Goal: Communication & Community: Answer question/provide support

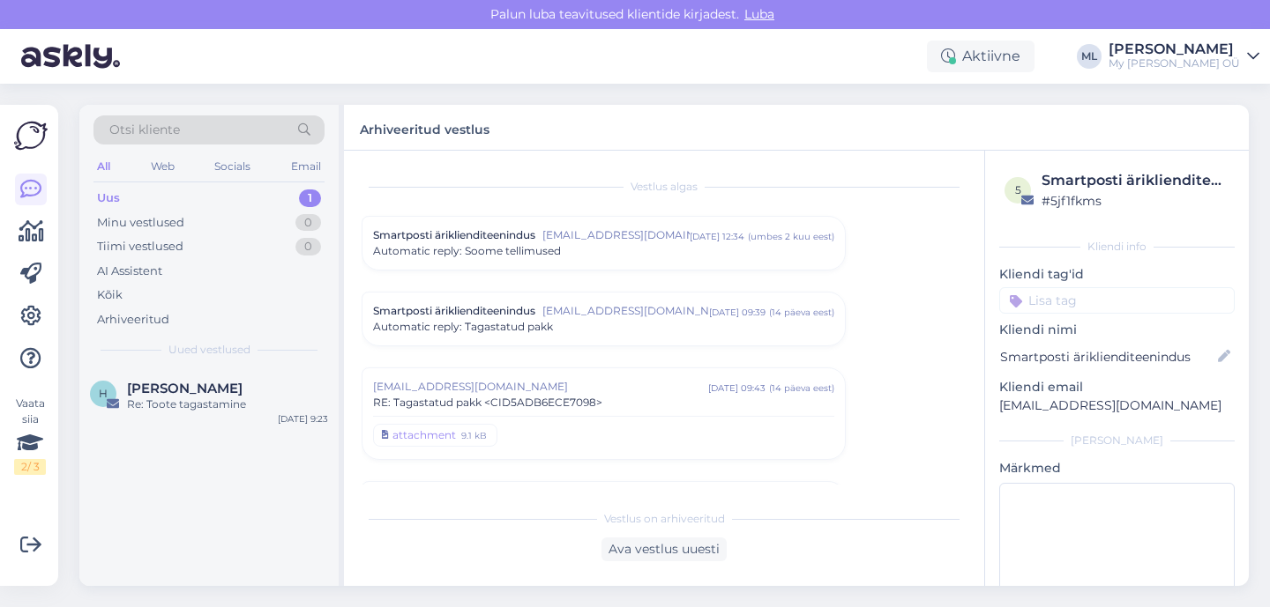
scroll to position [692, 0]
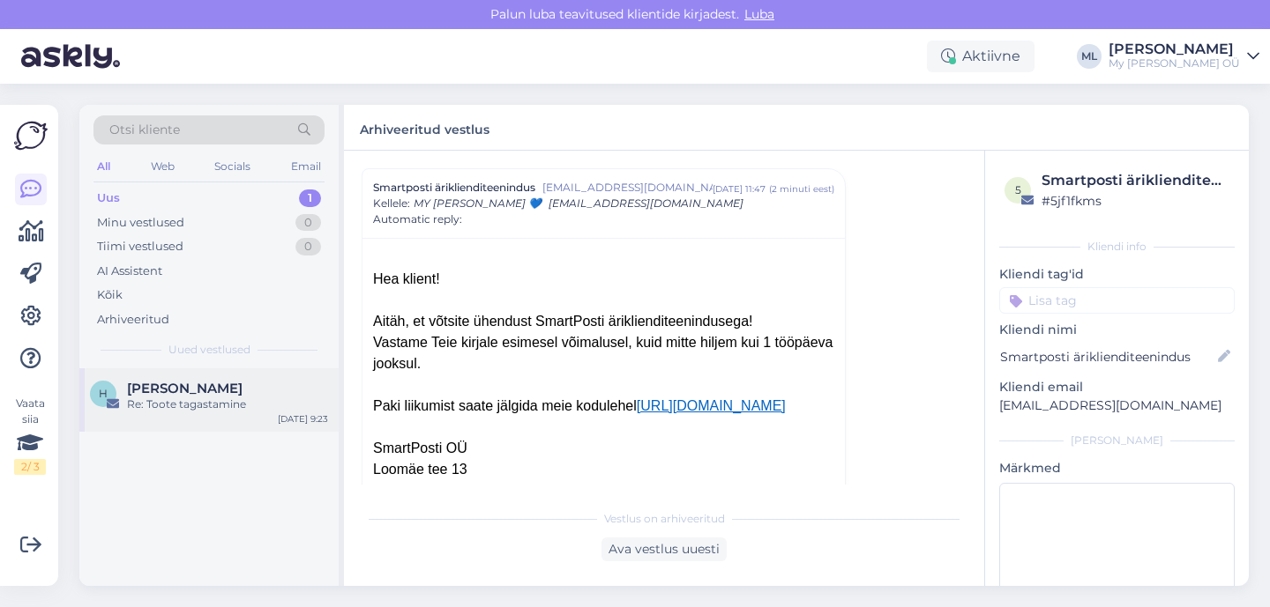
click at [236, 392] on span "[PERSON_NAME]" at bounding box center [184, 389] width 115 height 16
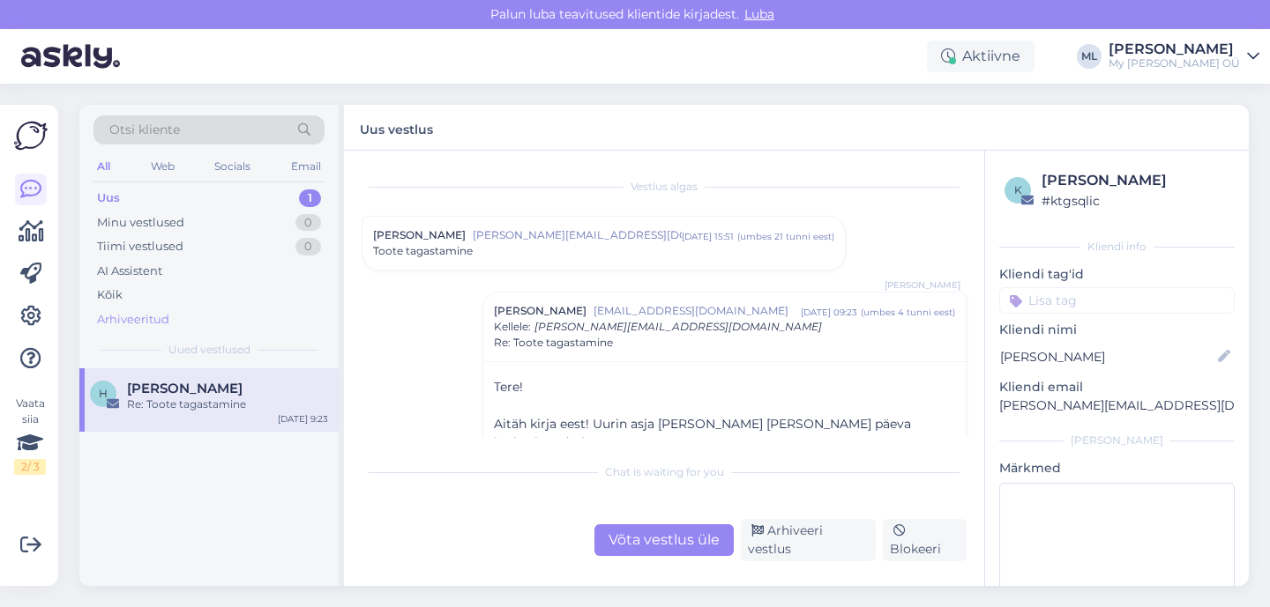
click at [186, 315] on div "Arhiveeritud" at bounding box center [208, 320] width 231 height 25
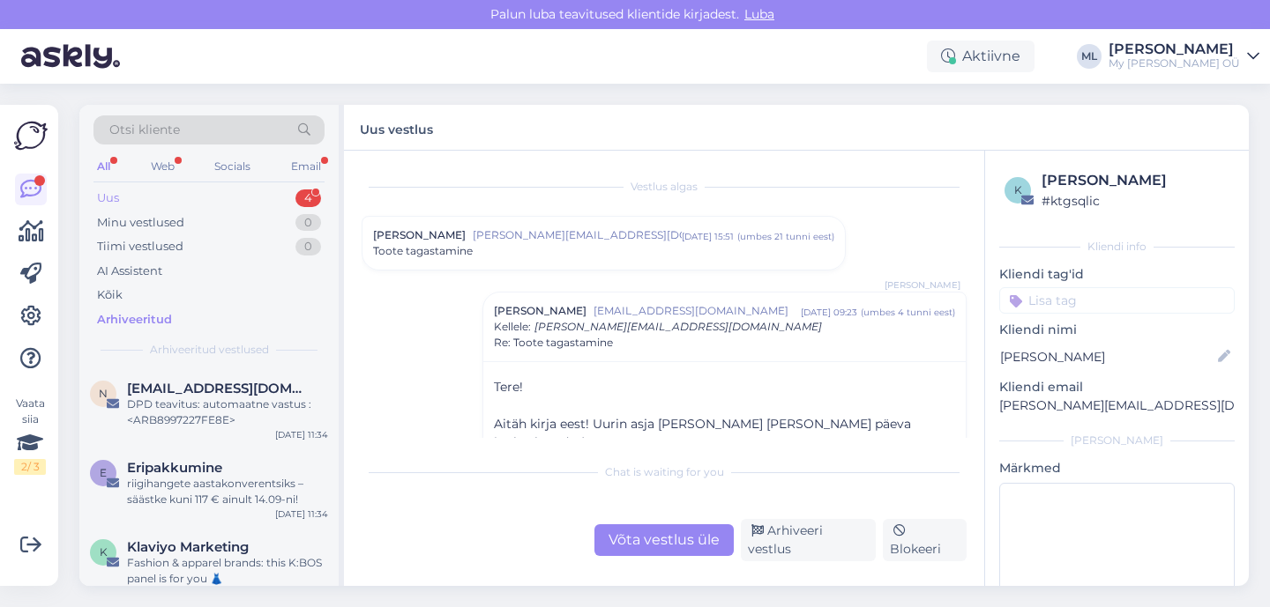
click at [102, 193] on div "Uus" at bounding box center [108, 199] width 22 height 18
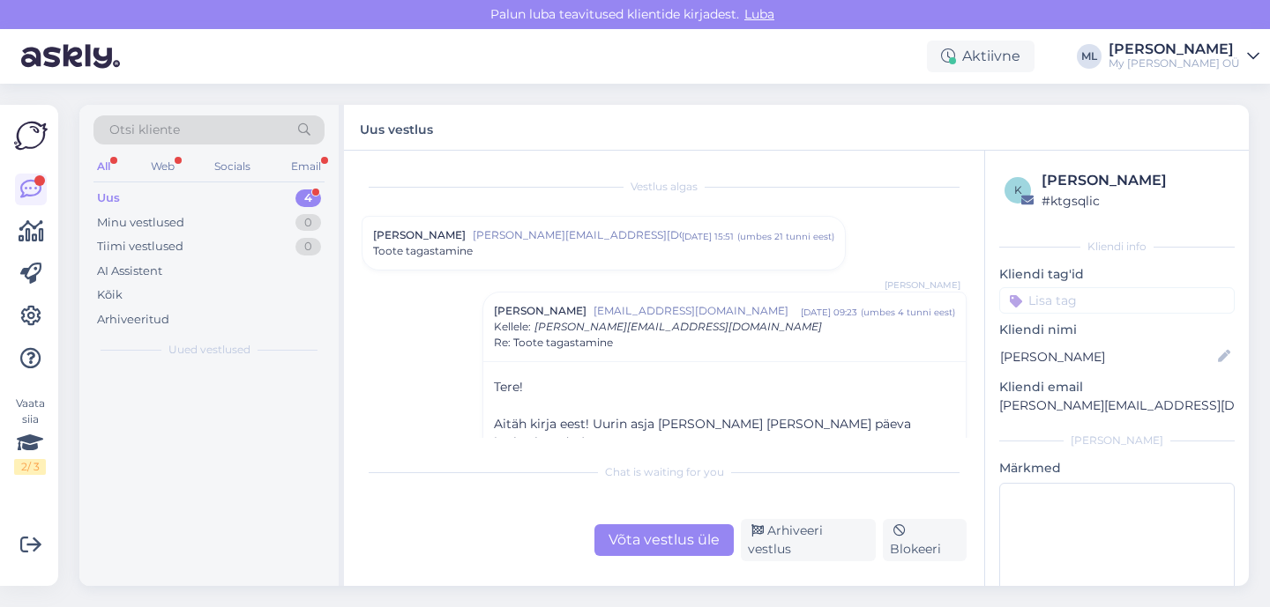
click at [134, 203] on div "Uus 4" at bounding box center [208, 198] width 231 height 25
click at [147, 220] on div "Minu vestlused" at bounding box center [140, 223] width 87 height 18
click at [115, 190] on div "Uus" at bounding box center [108, 199] width 22 height 18
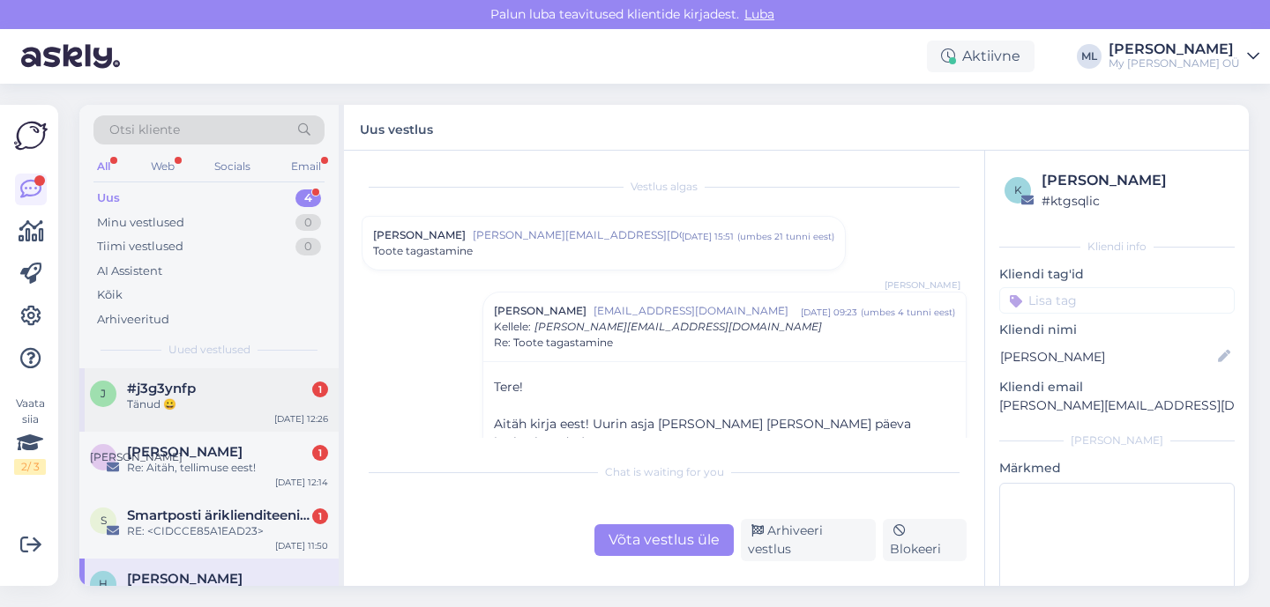
click at [190, 400] on div "Tänud 😀" at bounding box center [227, 405] width 201 height 16
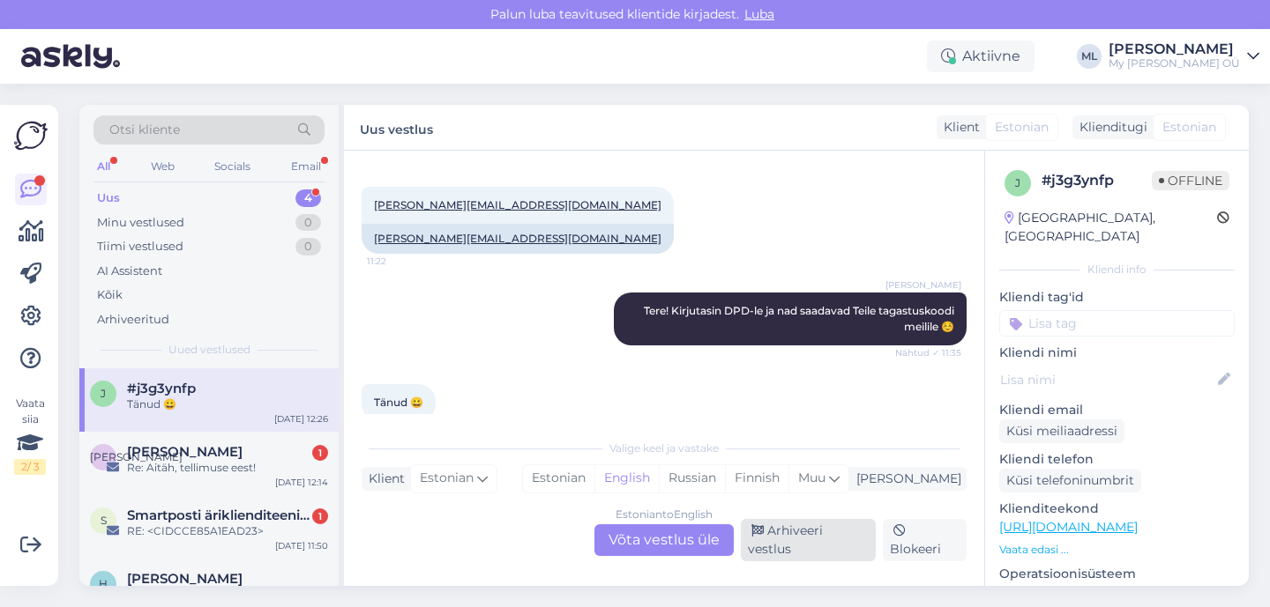
click at [807, 536] on div "Arhiveeri vestlus" at bounding box center [808, 540] width 135 height 42
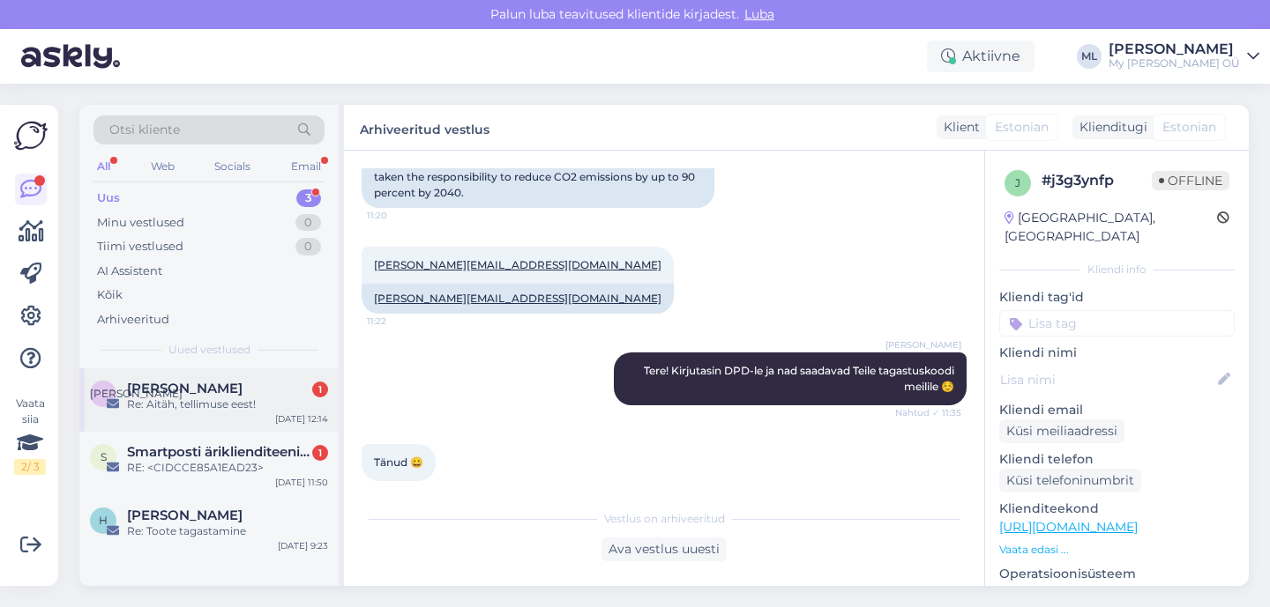
click at [235, 416] on div "К [PERSON_NAME] 1 Re: [PERSON_NAME], tellimuse eest! [DATE] 12:14" at bounding box center [208, 400] width 259 height 63
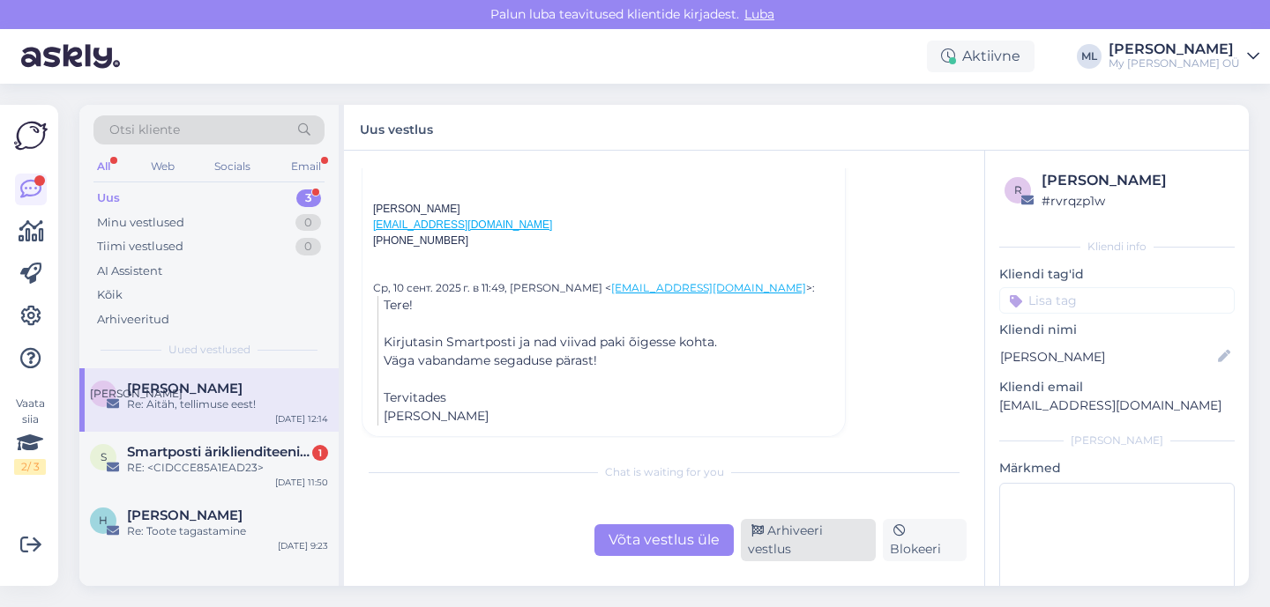
click at [776, 535] on div "Arhiveeri vestlus" at bounding box center [808, 540] width 135 height 42
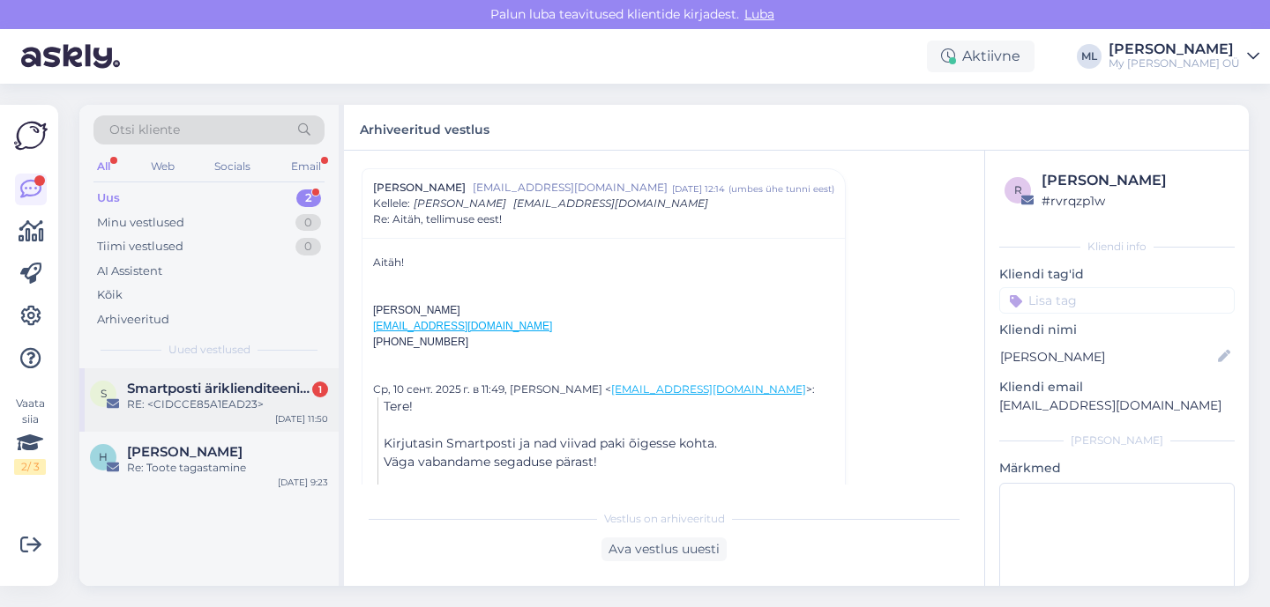
click at [255, 400] on div "RE: <CIDCCE85A1EAD23>" at bounding box center [227, 405] width 201 height 16
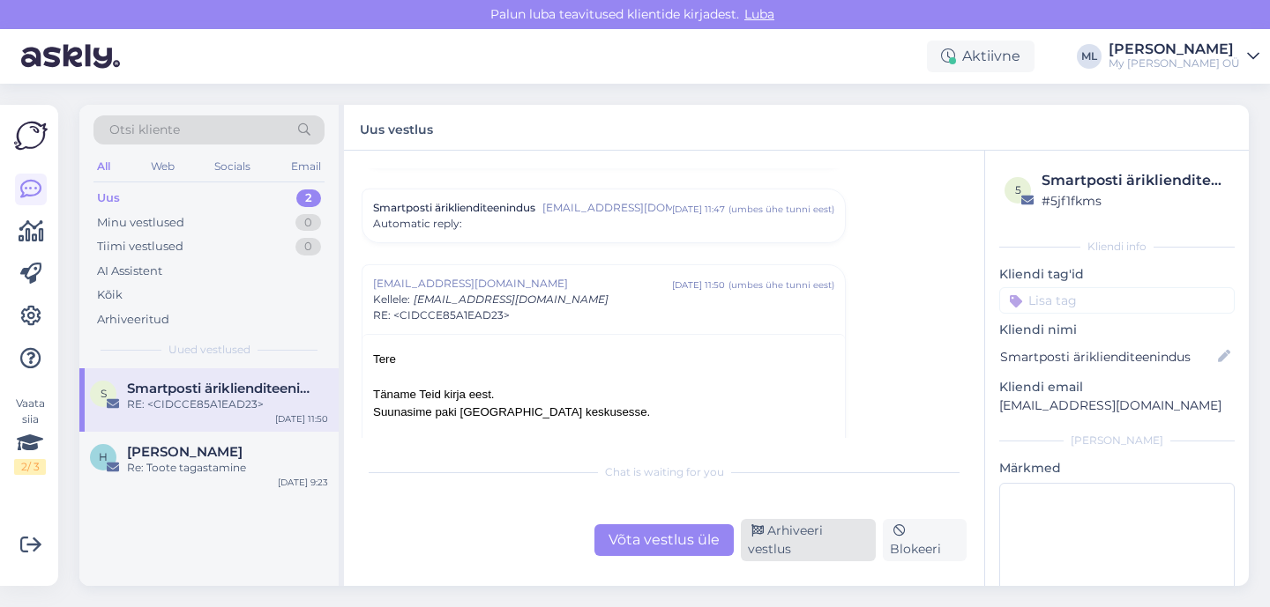
click at [796, 547] on div "Arhiveeri vestlus" at bounding box center [808, 540] width 135 height 42
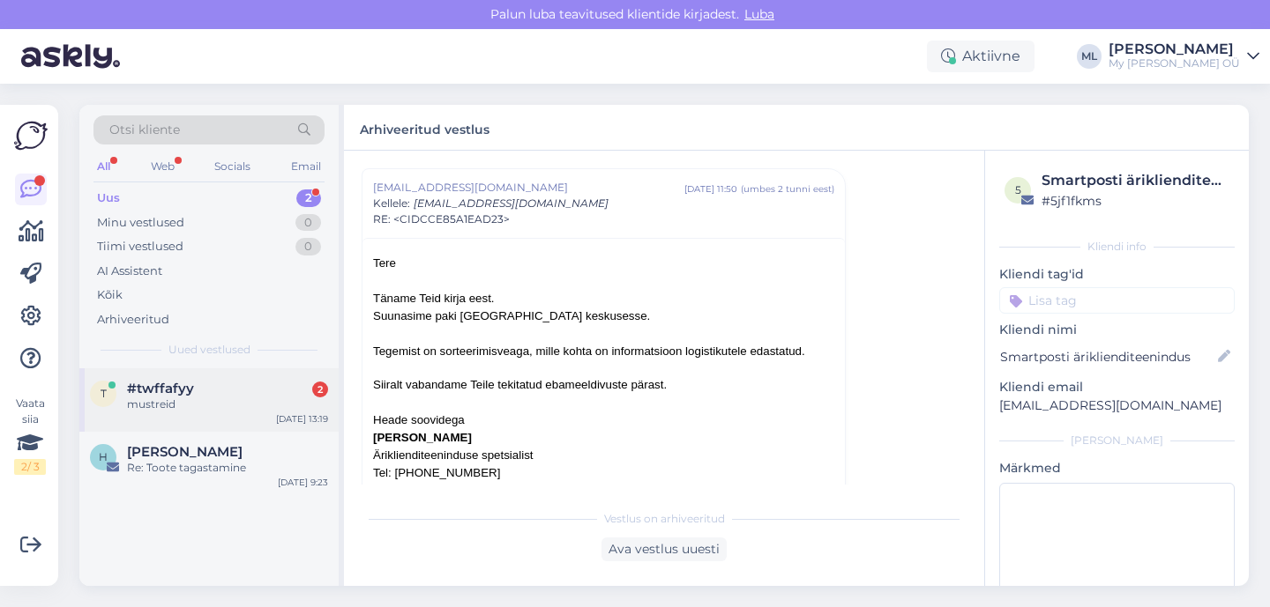
click at [158, 421] on div "t #twffafyy 2 mustreid [DATE] 13:19" at bounding box center [208, 400] width 259 height 63
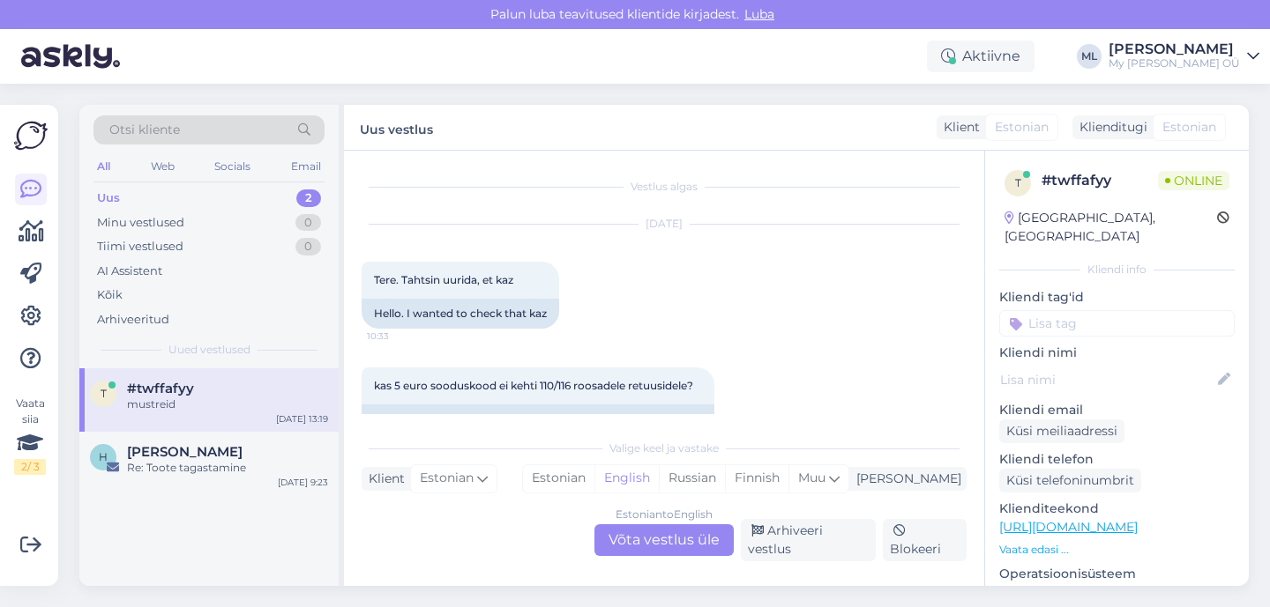
scroll to position [2838, 0]
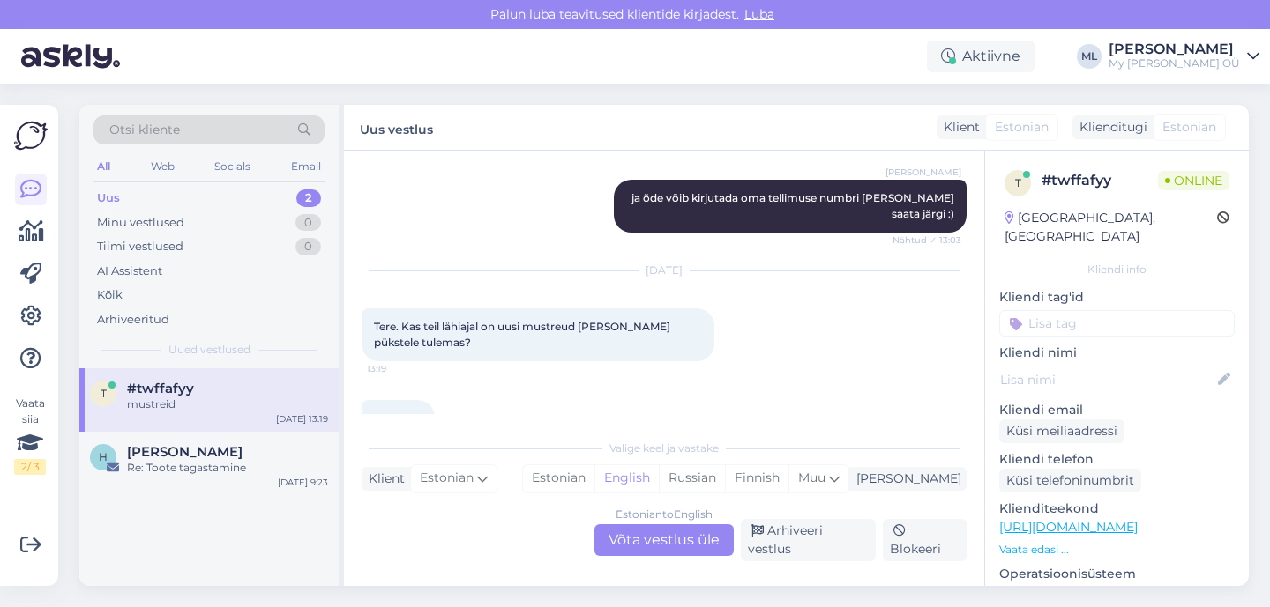
click at [654, 555] on div "Estonian to English Võta vestlus üle" at bounding box center [663, 541] width 139 height 32
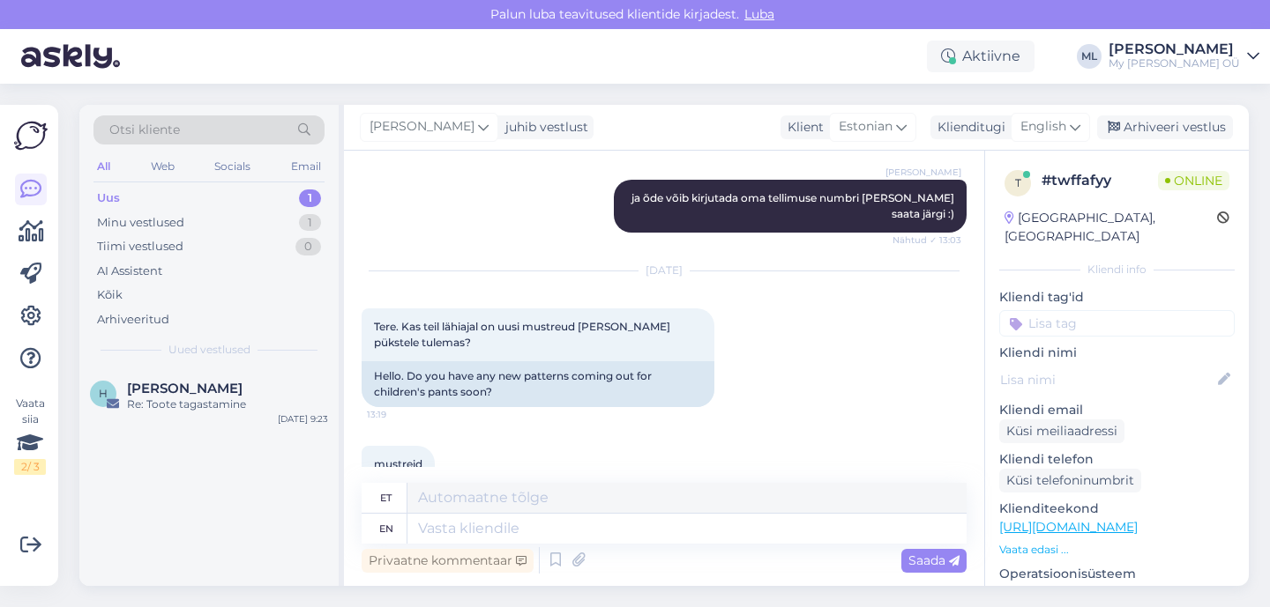
click at [1057, 112] on div "[PERSON_NAME] juhib vestlust Klient [DEMOGRAPHIC_DATA] Klienditugi English Arhi…" at bounding box center [796, 128] width 905 height 46
click at [1056, 133] on span "English" at bounding box center [1043, 126] width 46 height 19
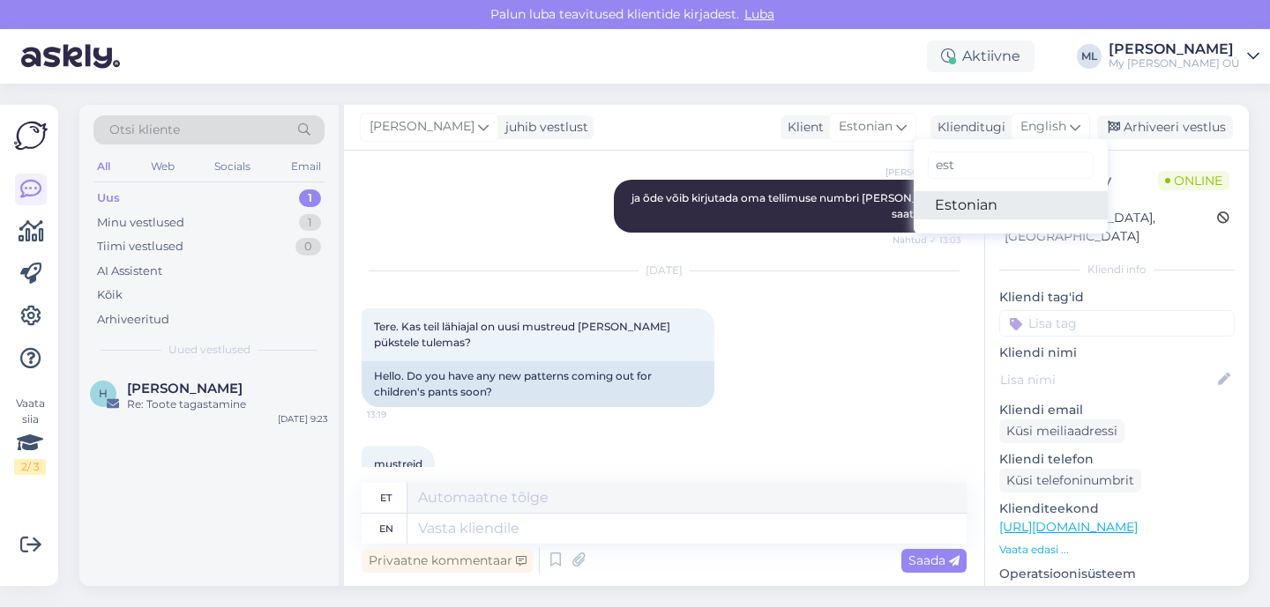
type input "est"
click at [976, 209] on link "Estonian" at bounding box center [1010, 205] width 194 height 28
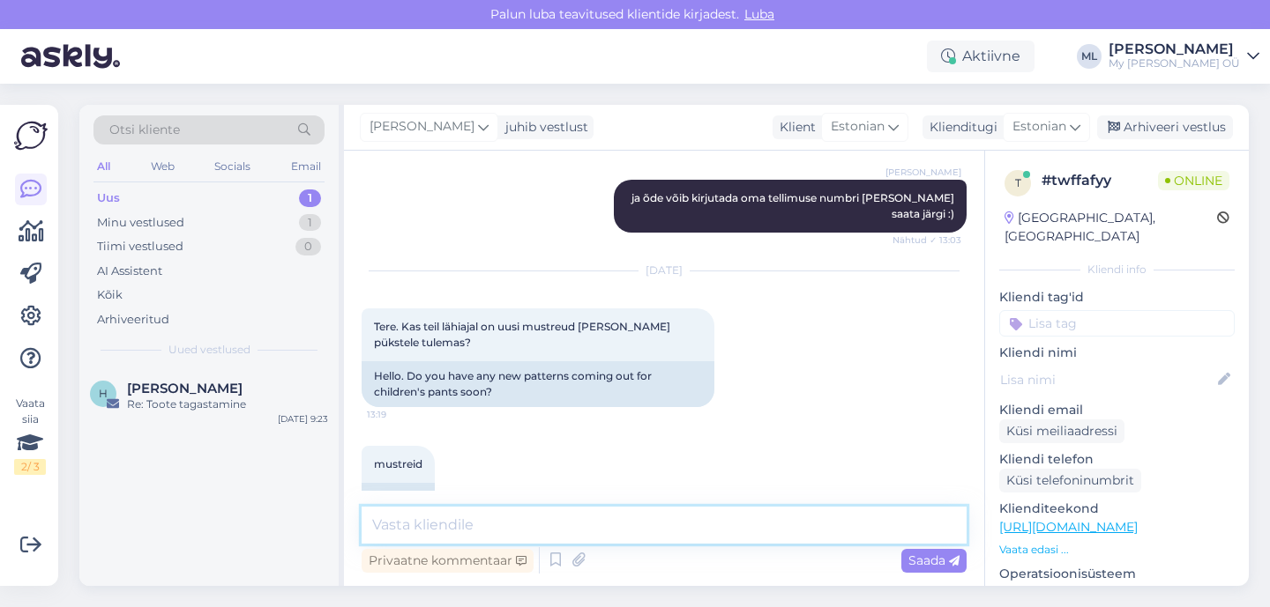
click at [547, 522] on textarea at bounding box center [663, 525] width 605 height 37
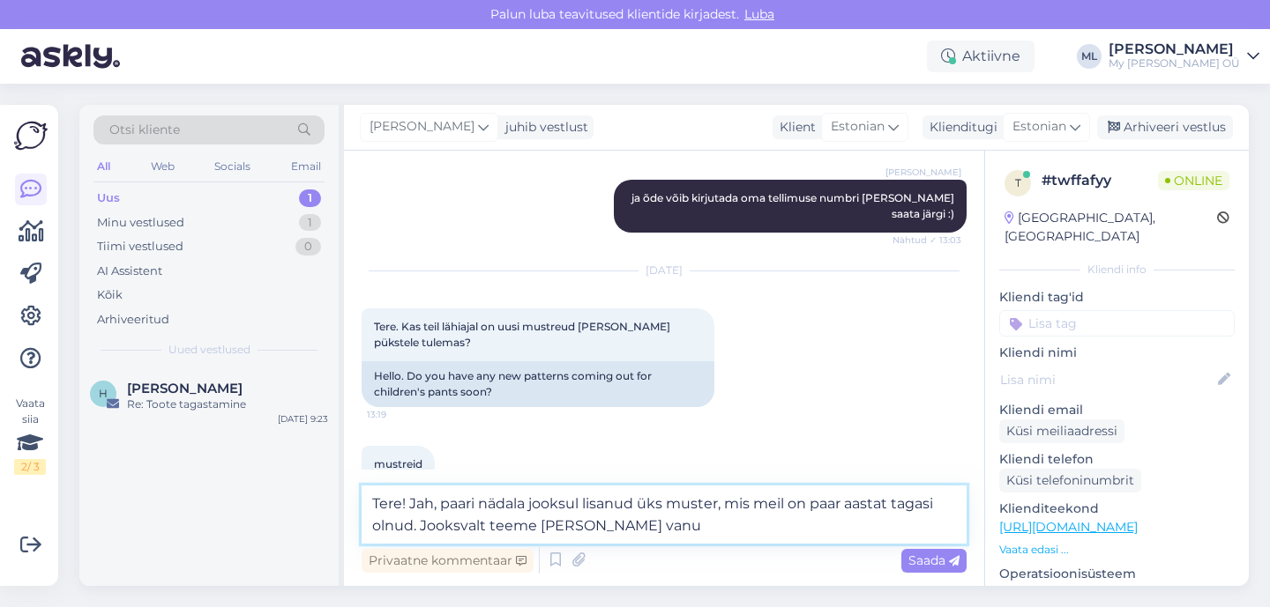
click at [632, 505] on textarea "Tere! Jah, paari nädala jooksul lisanud üks muster, mis meil on paar aastat tag…" at bounding box center [663, 515] width 605 height 58
click at [418, 525] on textarea "Tere! Jah, paari nädala jooksul lisanub üks muster, mis meil on paar aastat tag…" at bounding box center [663, 515] width 605 height 58
click at [849, 532] on textarea "Tere! Jah, paari nädala jooksul lisanub üks muster, mis meil on paar aastat tag…" at bounding box center [663, 515] width 605 height 58
click at [708, 523] on textarea "Tere! Jah, paari nädala jooksul lisanub üks muster, mis meil on paar aastat tag…" at bounding box center [663, 515] width 605 height 58
click at [815, 534] on textarea "Tere! Jah, paari nädala jooksul lisanub üks muster, mis meil on paar aastat tag…" at bounding box center [663, 515] width 605 height 58
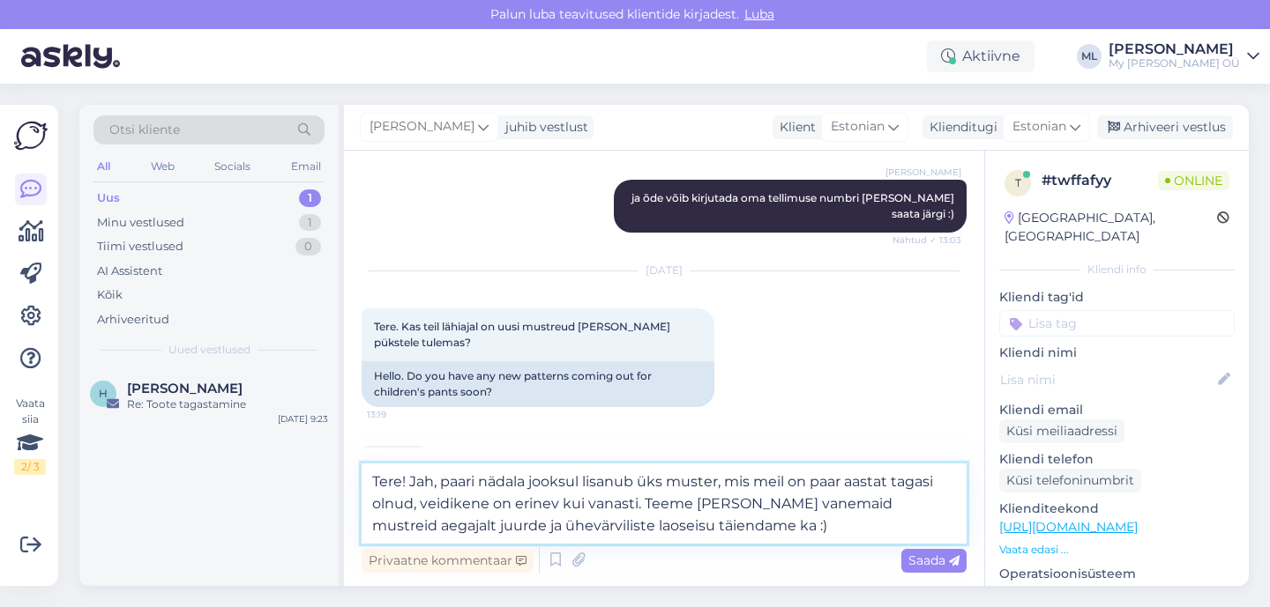
type textarea "Tere! Jah, paari nädala jooksul lisanub üks muster, mis meil on paar aastat tag…"
click at [942, 561] on span "Saada" at bounding box center [933, 561] width 51 height 16
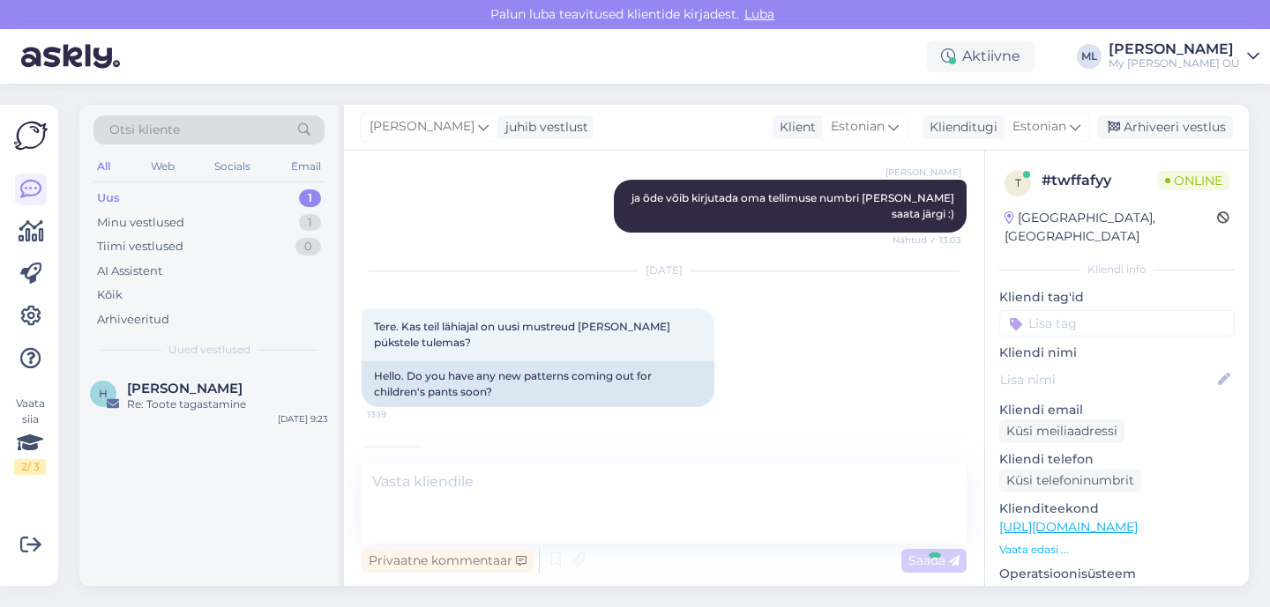
scroll to position [3123, 0]
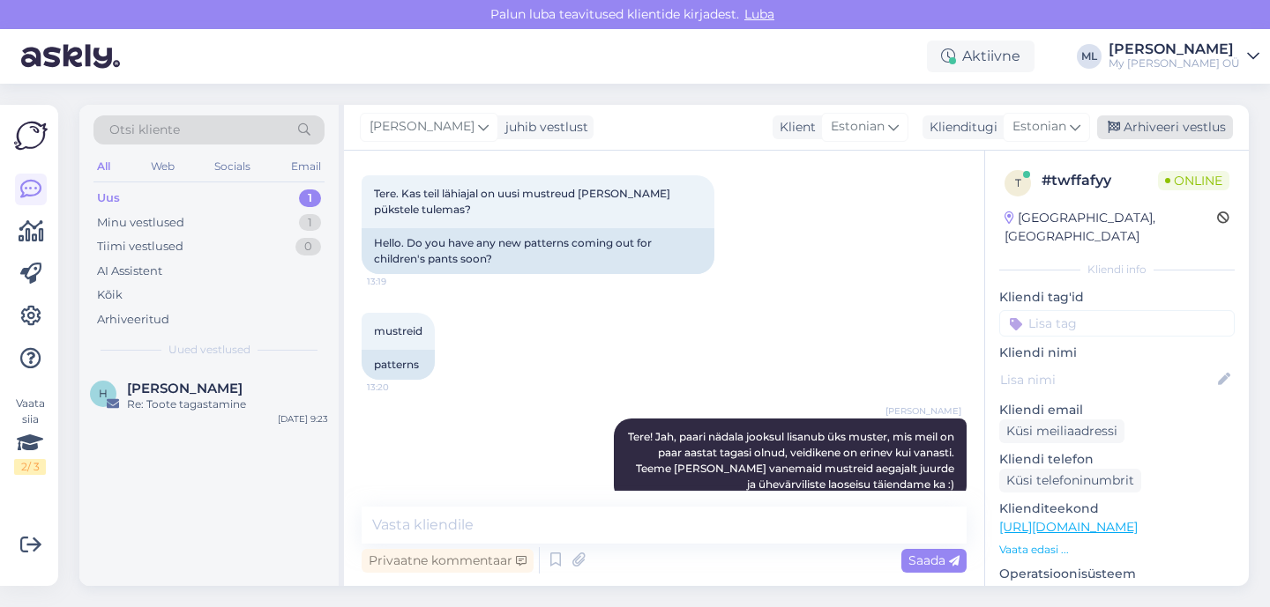
click at [1145, 126] on div "Arhiveeri vestlus" at bounding box center [1165, 127] width 136 height 24
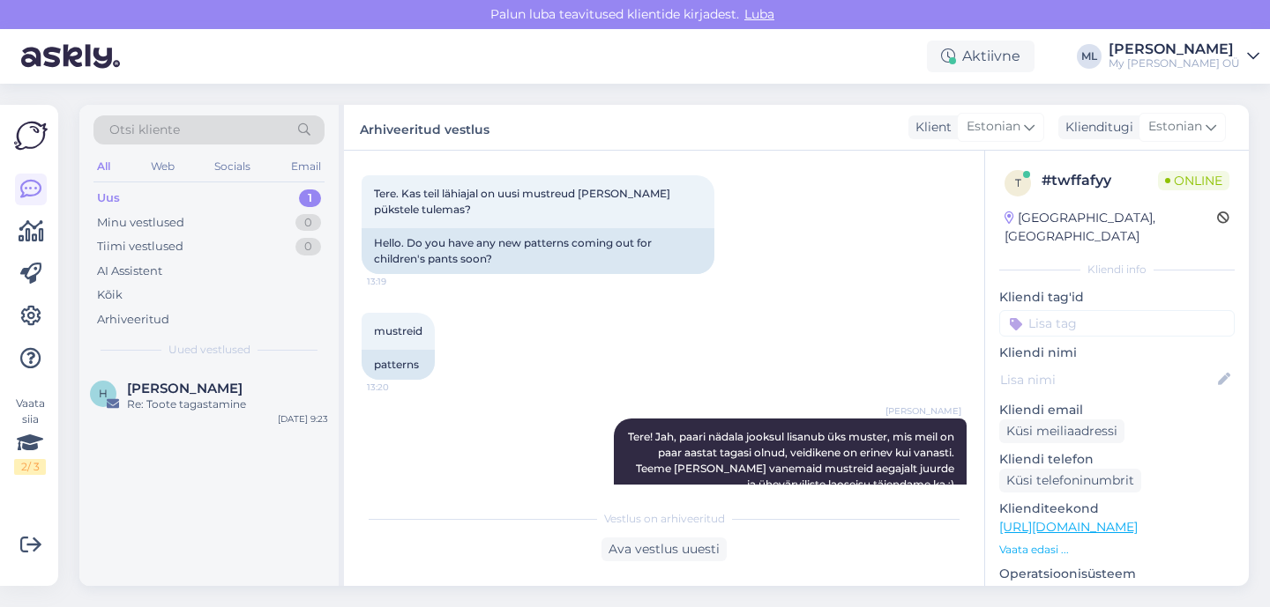
click at [95, 202] on div "Uus 1" at bounding box center [208, 198] width 231 height 25
drag, startPoint x: 106, startPoint y: 227, endPoint x: 99, endPoint y: 234, distance: 10.0
click at [103, 229] on div "Minu vestlused" at bounding box center [140, 223] width 87 height 18
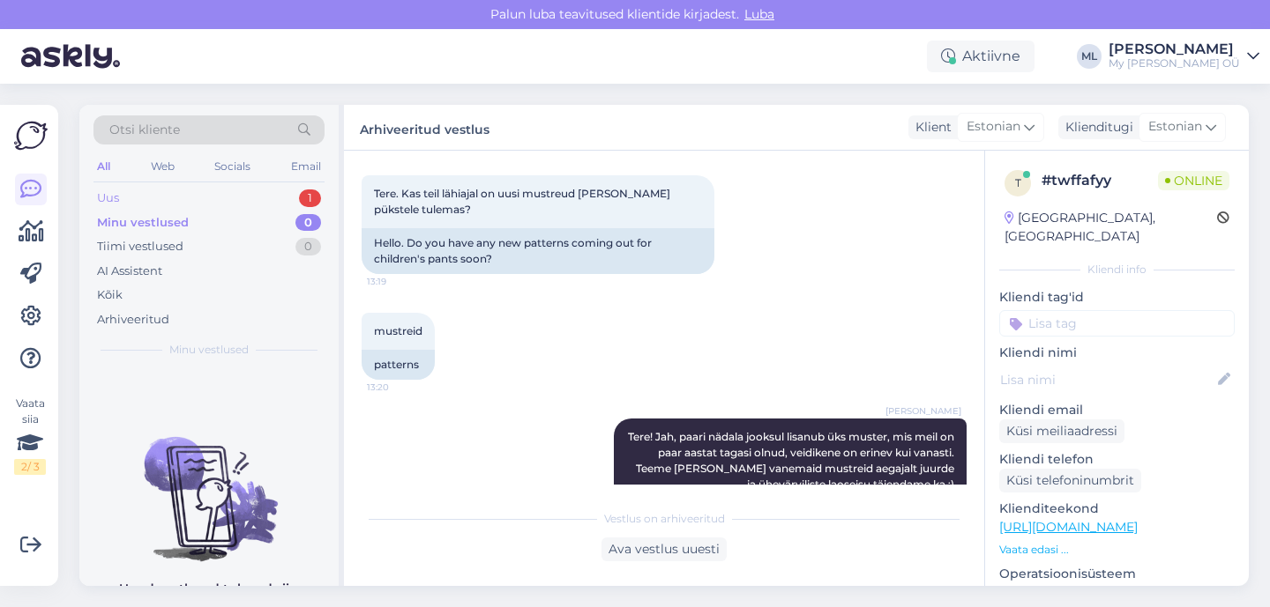
click at [108, 197] on div "Uus" at bounding box center [108, 199] width 22 height 18
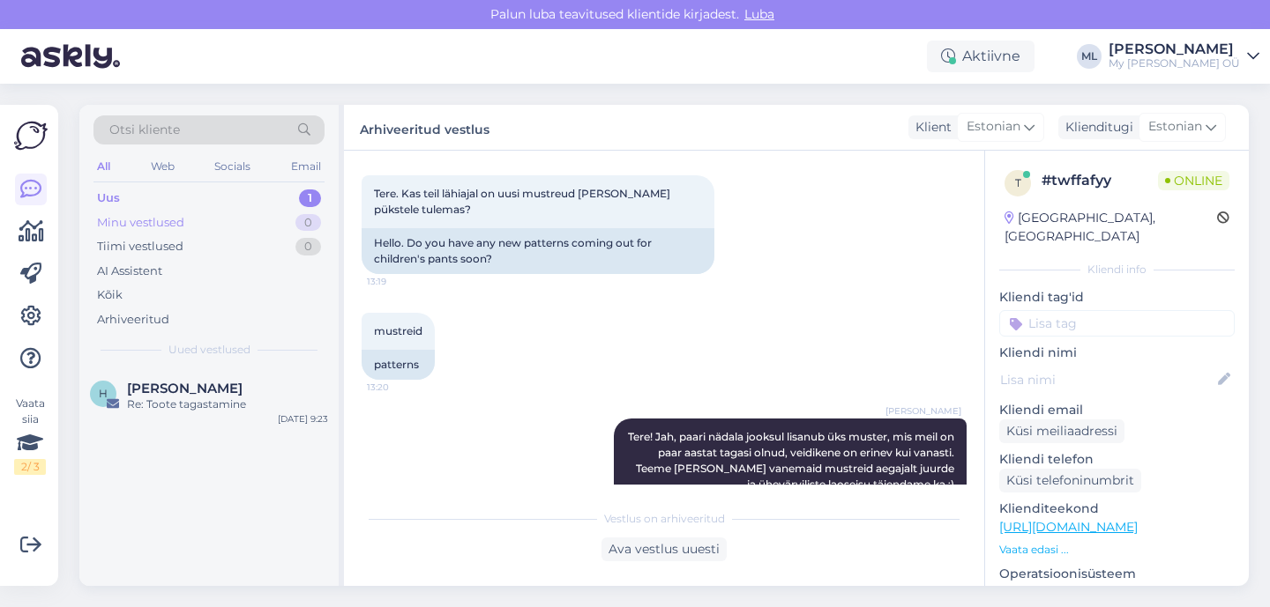
click at [156, 225] on div "Minu vestlused" at bounding box center [140, 223] width 87 height 18
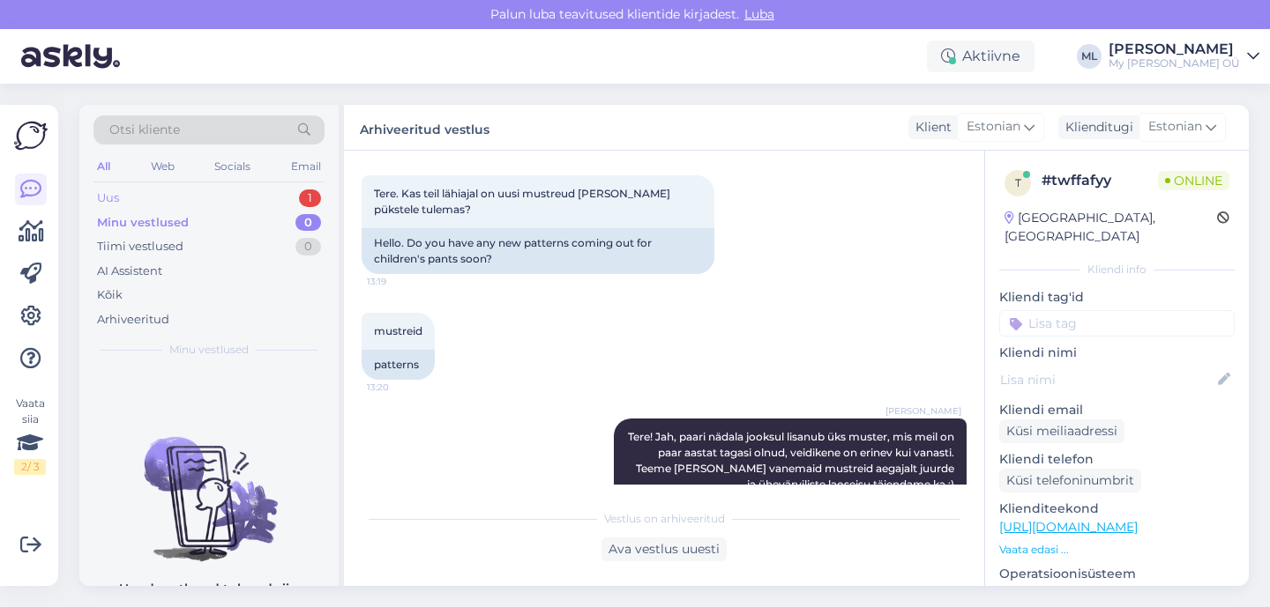
click at [128, 190] on div "Uus 1" at bounding box center [208, 198] width 231 height 25
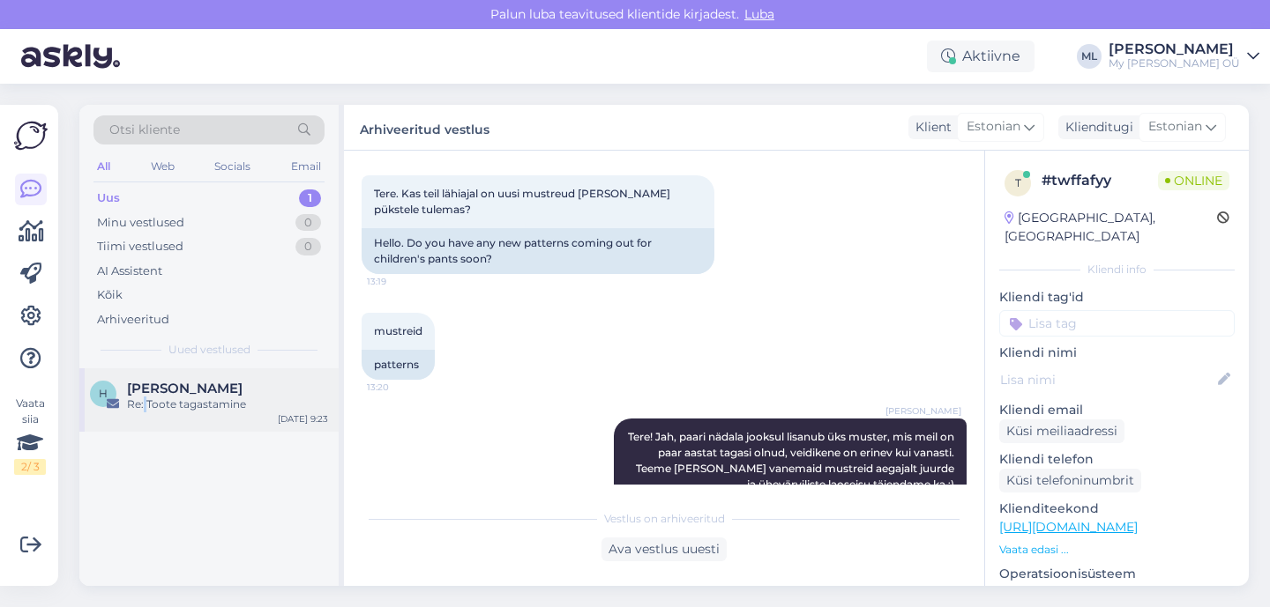
click at [145, 400] on div "Re: Toote tagastamine" at bounding box center [227, 405] width 201 height 16
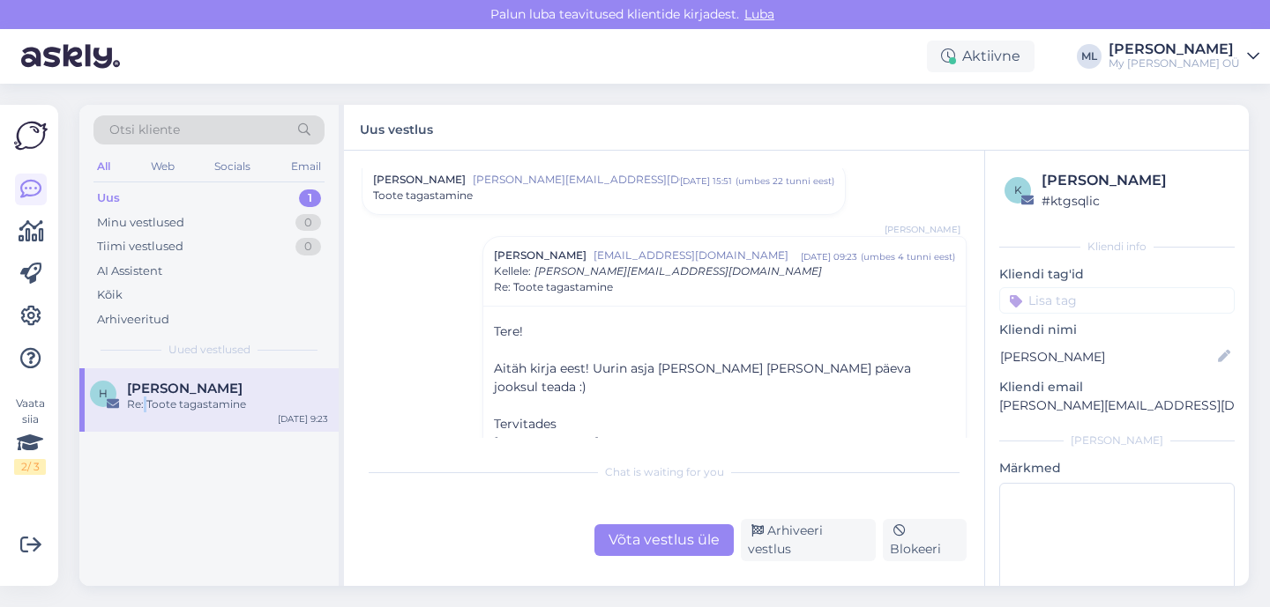
scroll to position [63, 0]
